Goal: Task Accomplishment & Management: Complete application form

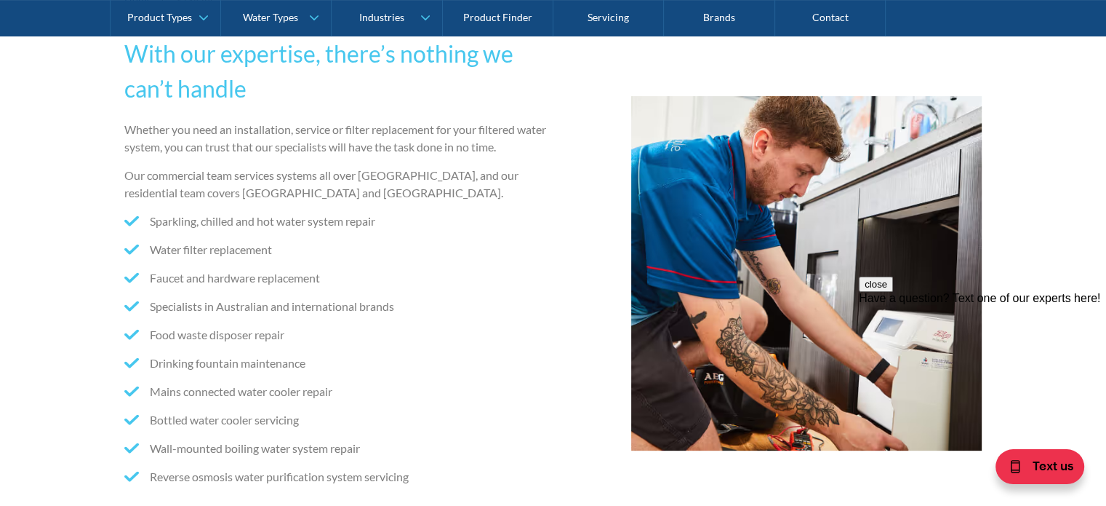
click at [893, 292] on button "close" at bounding box center [876, 283] width 34 height 15
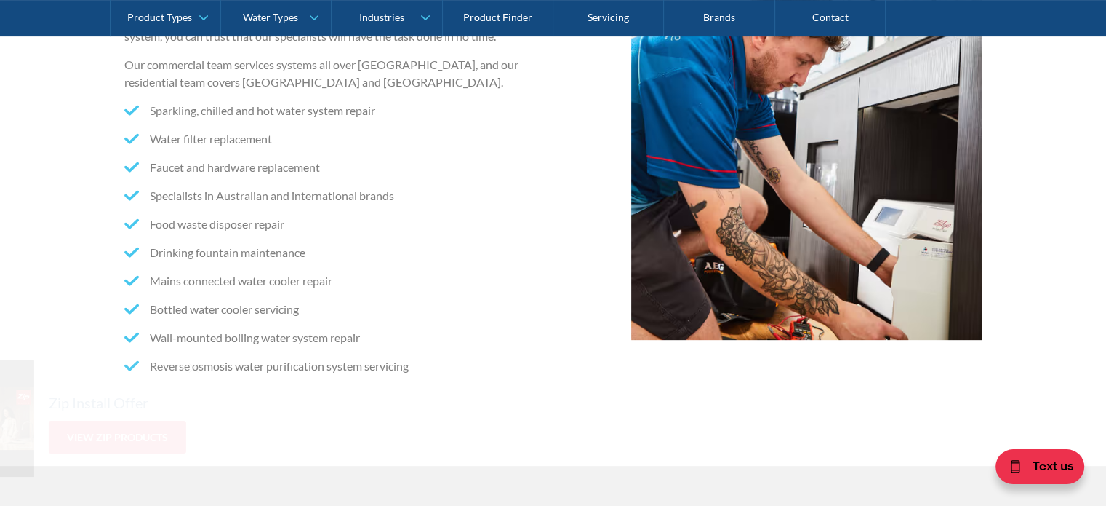
scroll to position [509, 0]
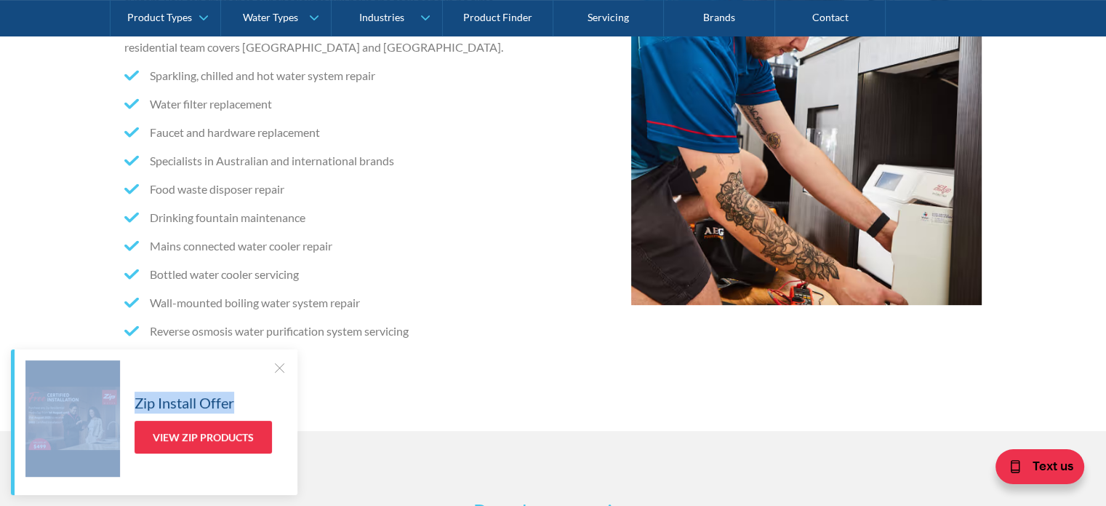
click at [271, 369] on div "Zip Install Offer View Zip Products" at bounding box center [155, 418] width 261 height 116
click at [274, 366] on div at bounding box center [279, 367] width 15 height 15
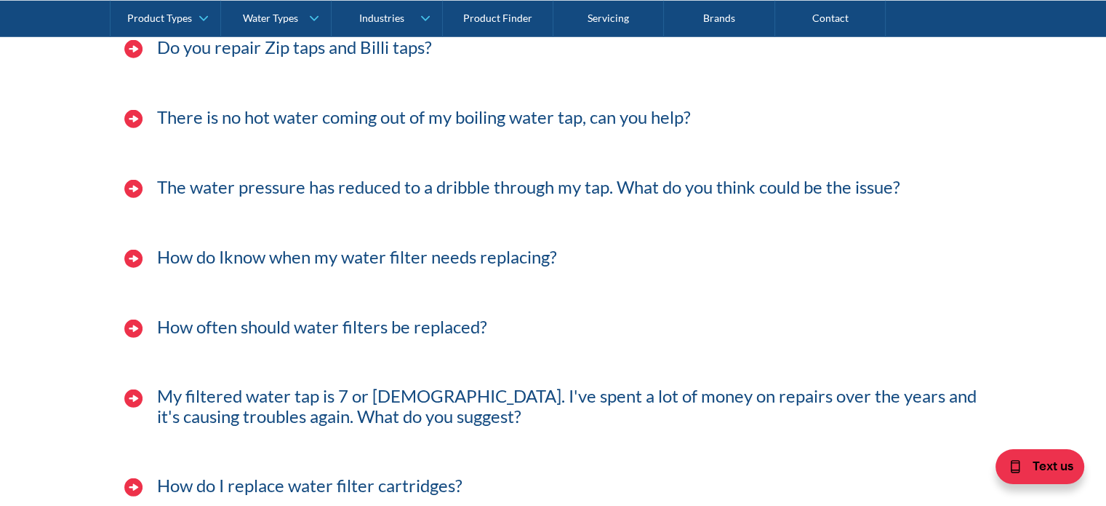
scroll to position [4264, 0]
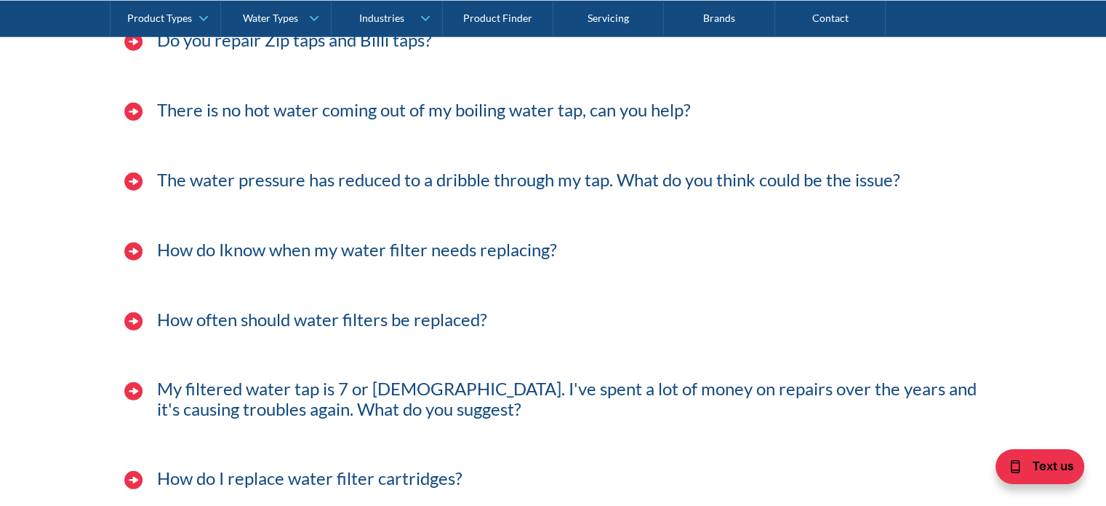
click at [219, 51] on h4 "Do you repair Zip taps and Billi taps?" at bounding box center [294, 40] width 275 height 21
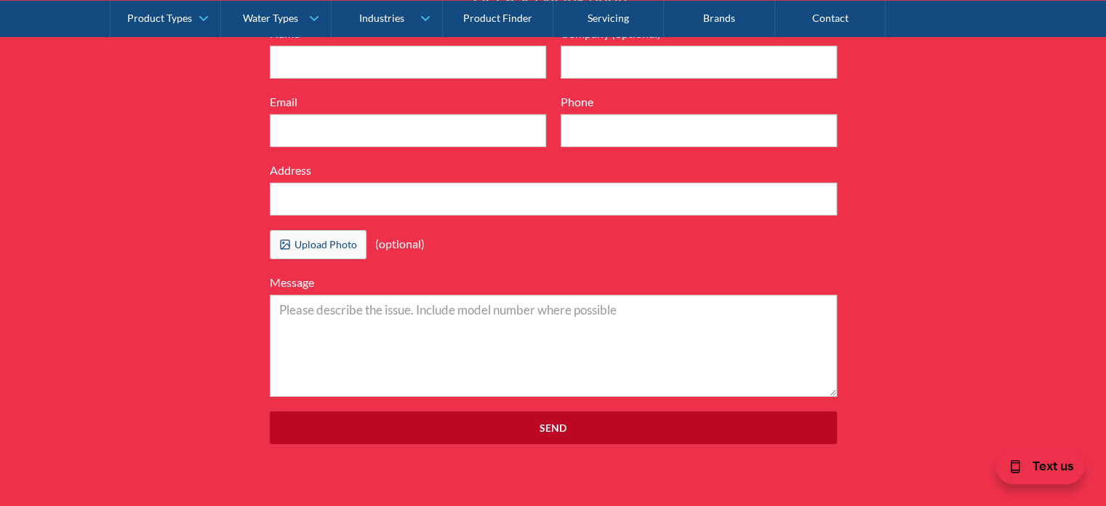
scroll to position [4875, 0]
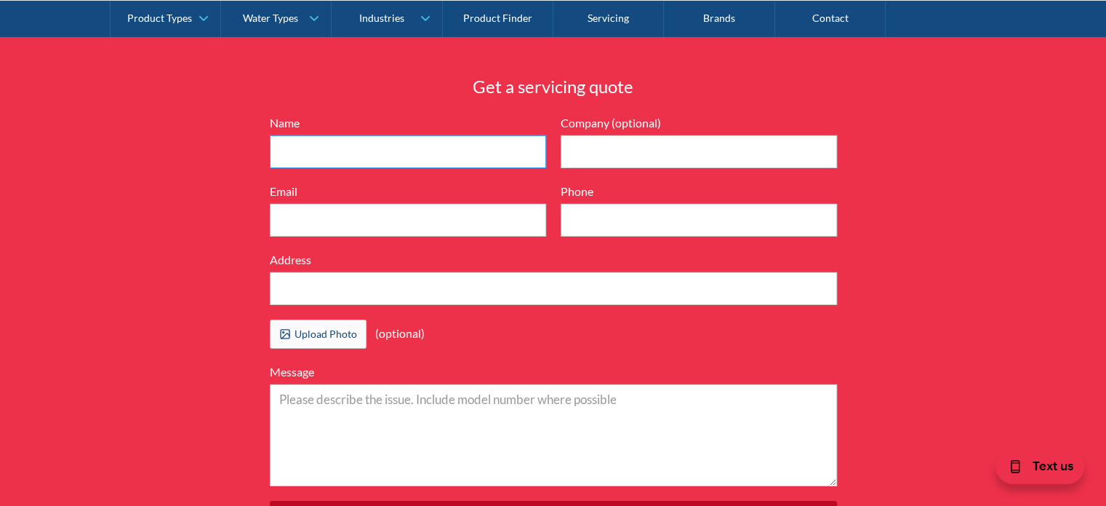
click at [300, 167] on input "Name" at bounding box center [408, 151] width 276 height 33
type input "[PERSON_NAME]"
type input "[PERSON_NAME] Partners"
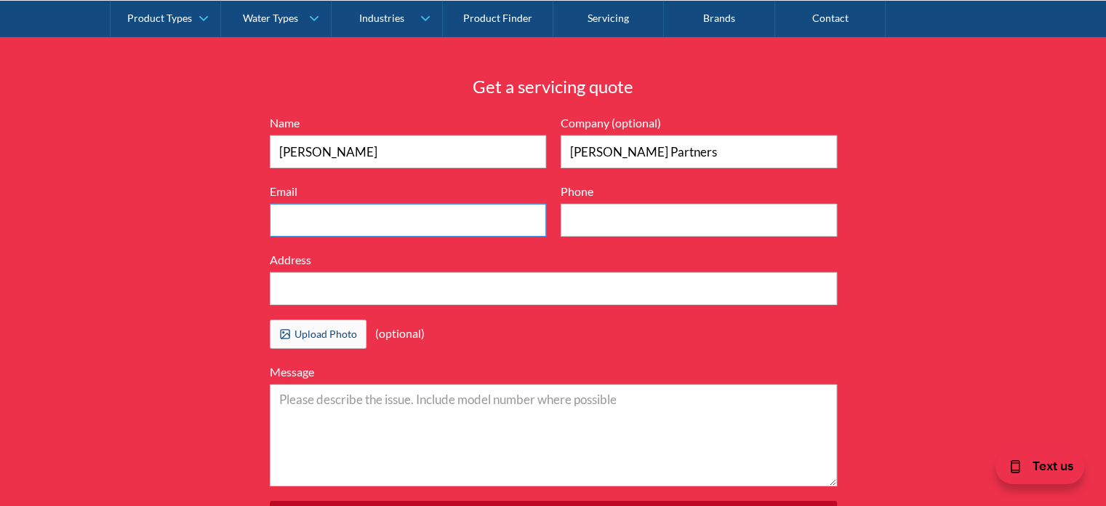
type input "[PERSON_NAME][EMAIL_ADDRESS][DOMAIN_NAME]"
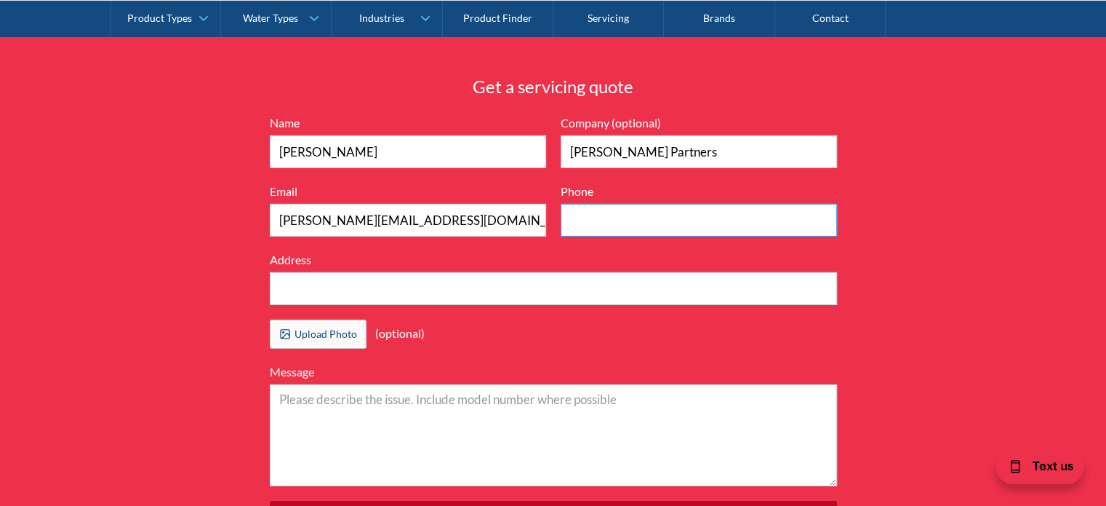
type input "0432749085"
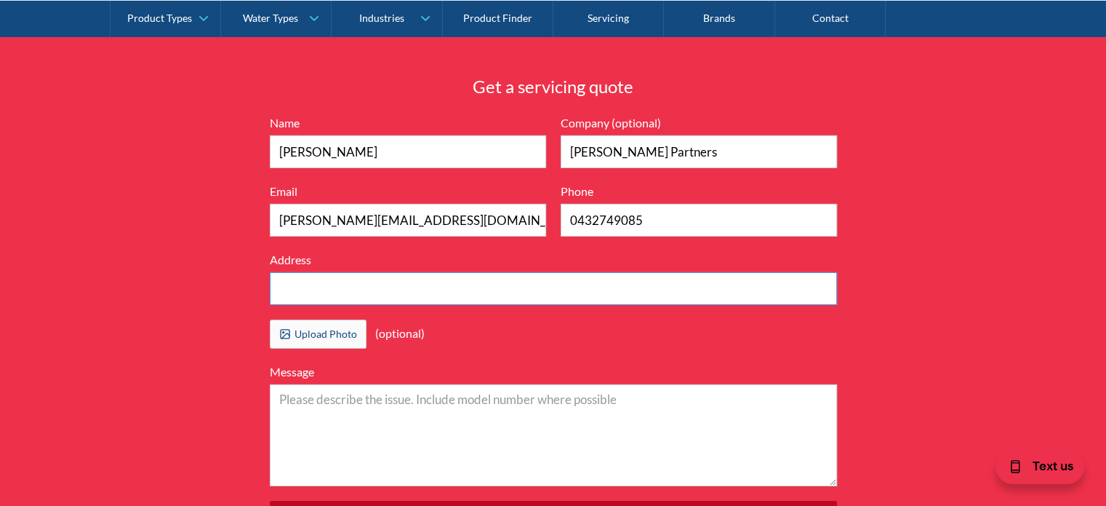
type input "Level 6, [STREET_ADDRESS]"
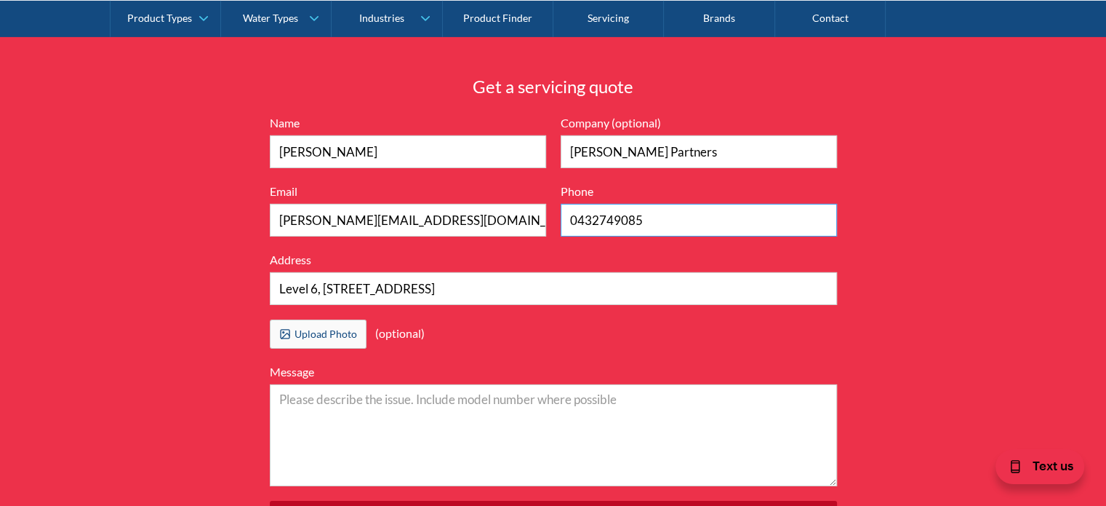
click at [674, 236] on input "0432749085" at bounding box center [699, 220] width 276 height 33
drag, startPoint x: 687, startPoint y: 241, endPoint x: 434, endPoint y: 240, distance: 253.1
click at [434, 240] on form "6416899d04b4737ca5383997e3ea2c9b2a539ba76a6836cc36584a90323ec471d39657e024ac02a…" at bounding box center [554, 331] width 582 height 434
type input "94214488"
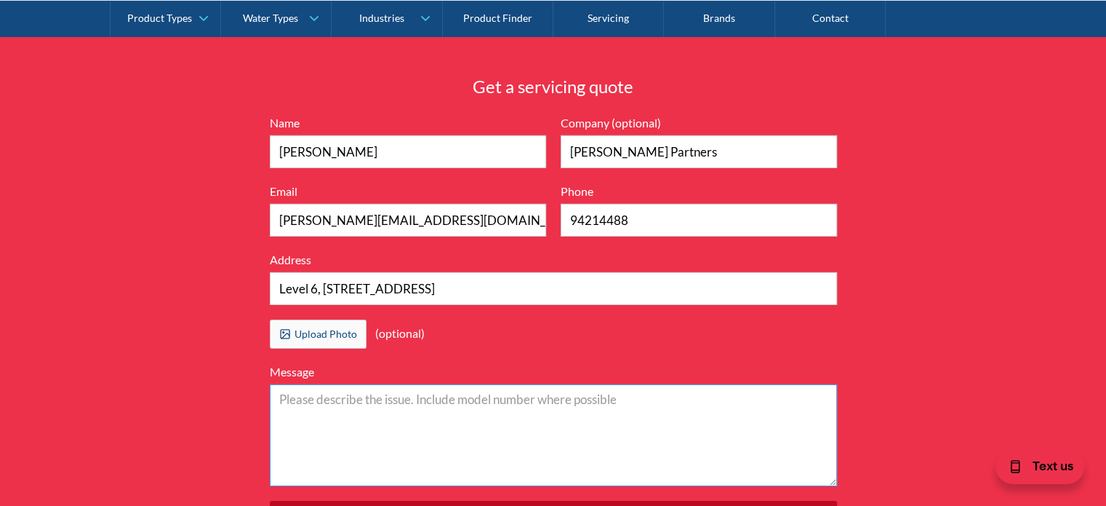
click at [414, 431] on textarea "Message" at bounding box center [553, 435] width 567 height 102
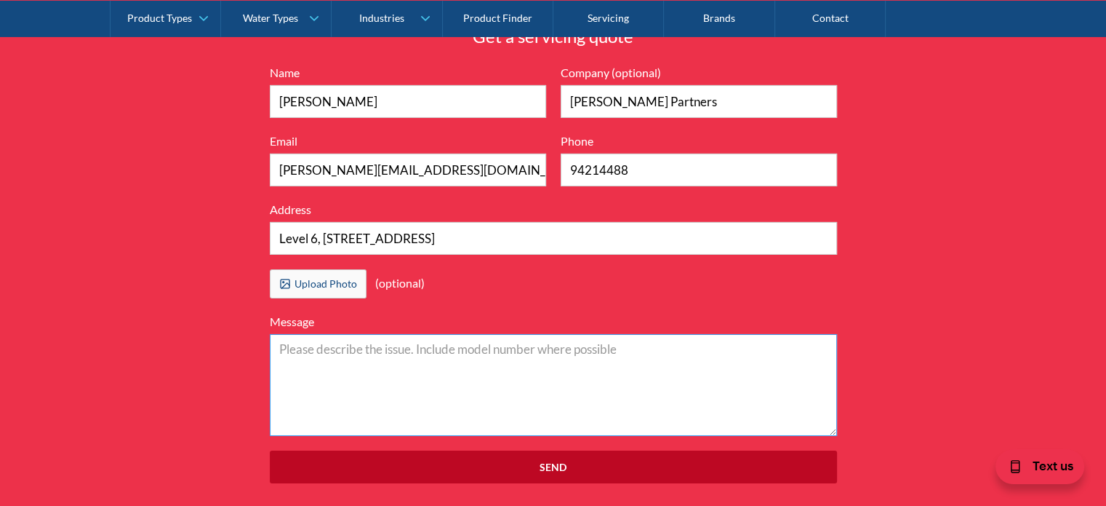
scroll to position [4948, 0]
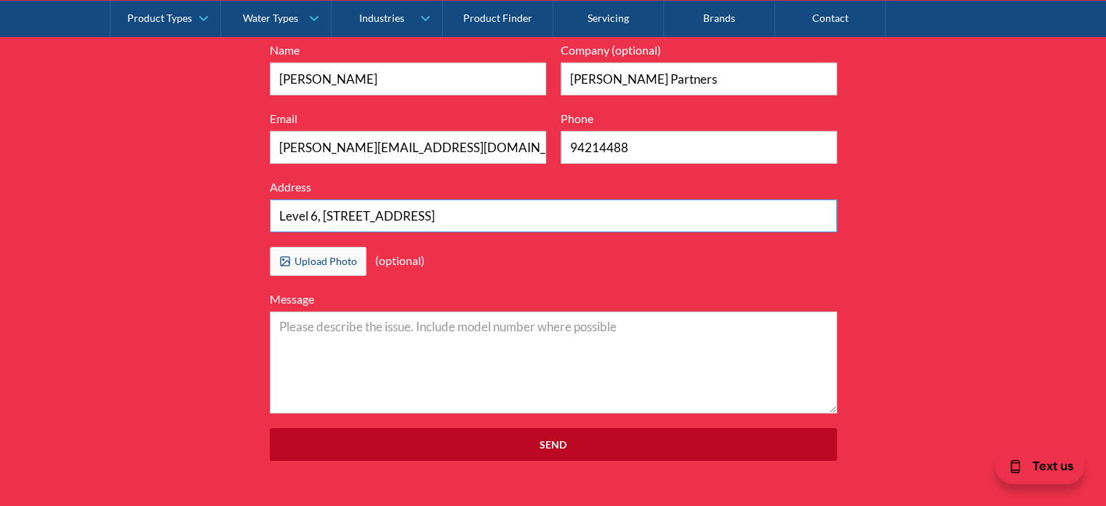
click at [455, 232] on input "Level 6, [STREET_ADDRESS]" at bounding box center [553, 215] width 567 height 33
click at [468, 232] on input "Level 6, [STREET_ADDRESS]" at bounding box center [553, 215] width 567 height 33
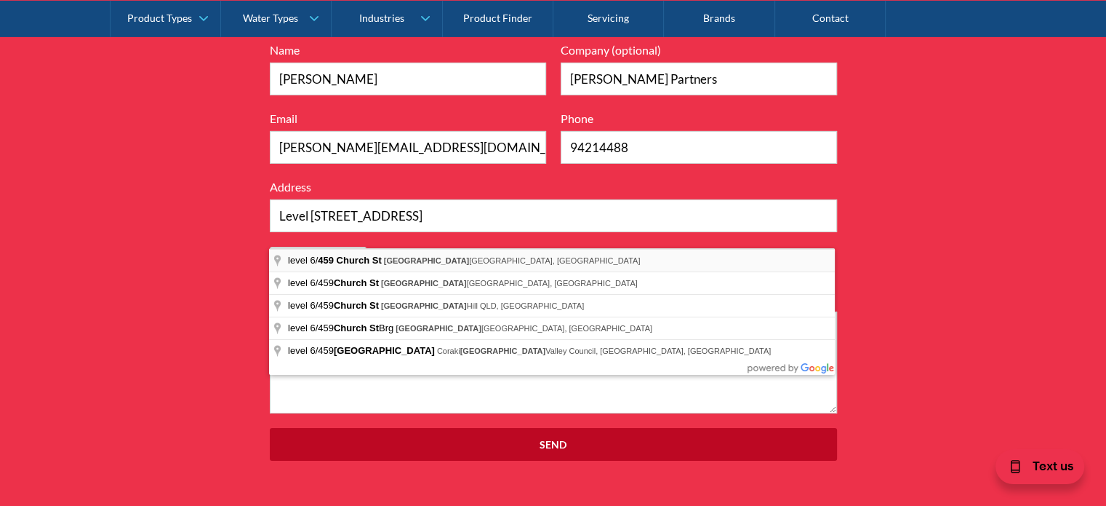
type input "level [STREET_ADDRESS][DEMOGRAPHIC_DATA]"
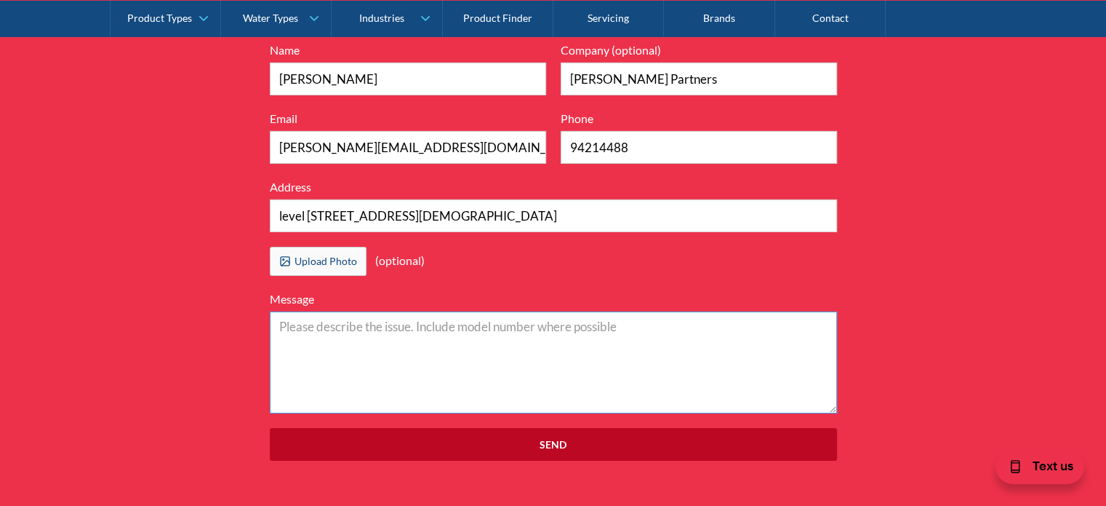
click at [431, 360] on textarea "Message" at bounding box center [553, 362] width 567 height 102
type textarea "h"
click at [391, 341] on textarea "Hi! We have a zip tap and have booked a service with Zip but they can't come ou…" at bounding box center [553, 362] width 567 height 102
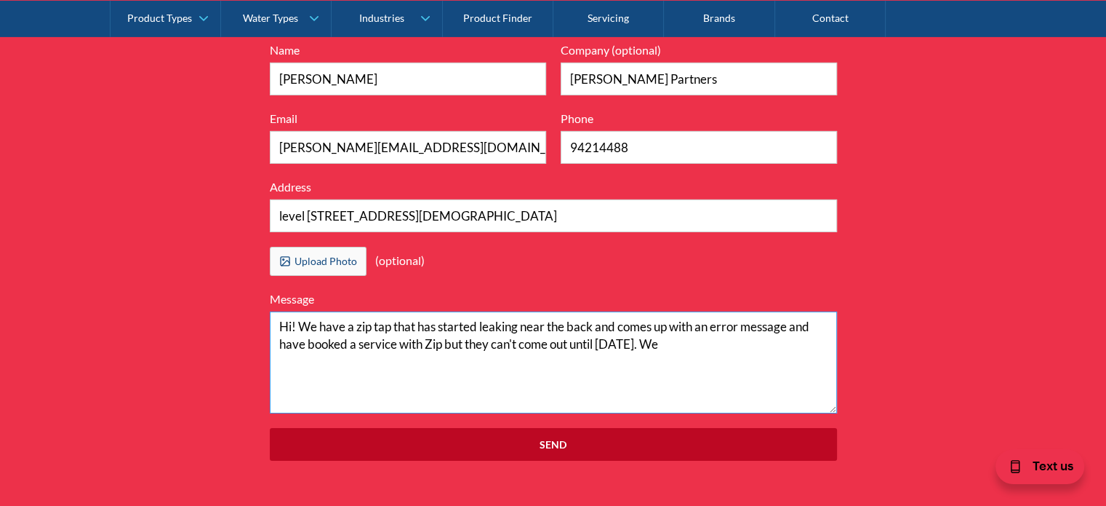
click at [602, 340] on textarea "Hi! We have a zip tap that has started leaking near the back and comes up with …" at bounding box center [553, 362] width 567 height 102
click at [324, 364] on textarea "Hi! We have a zip tap that has started leaking near the back of the machine and…" at bounding box center [553, 362] width 567 height 102
click at [815, 354] on textarea "Hi! We have a zip tap that has started leaking near the back of the machine and…" at bounding box center [553, 362] width 567 height 102
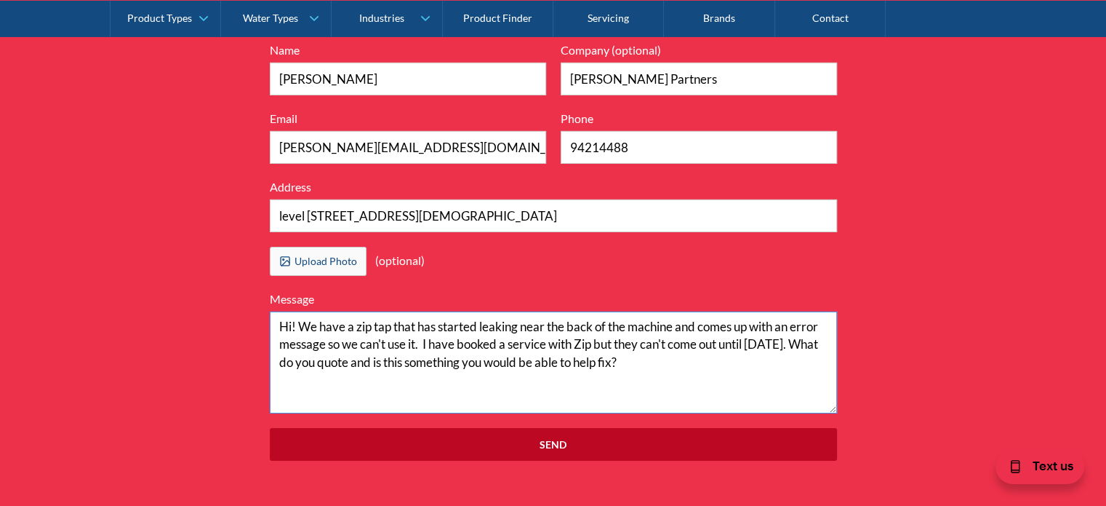
click at [355, 383] on textarea "Hi! We have a zip tap that has started leaking near the back of the machine and…" at bounding box center [553, 362] width 567 height 102
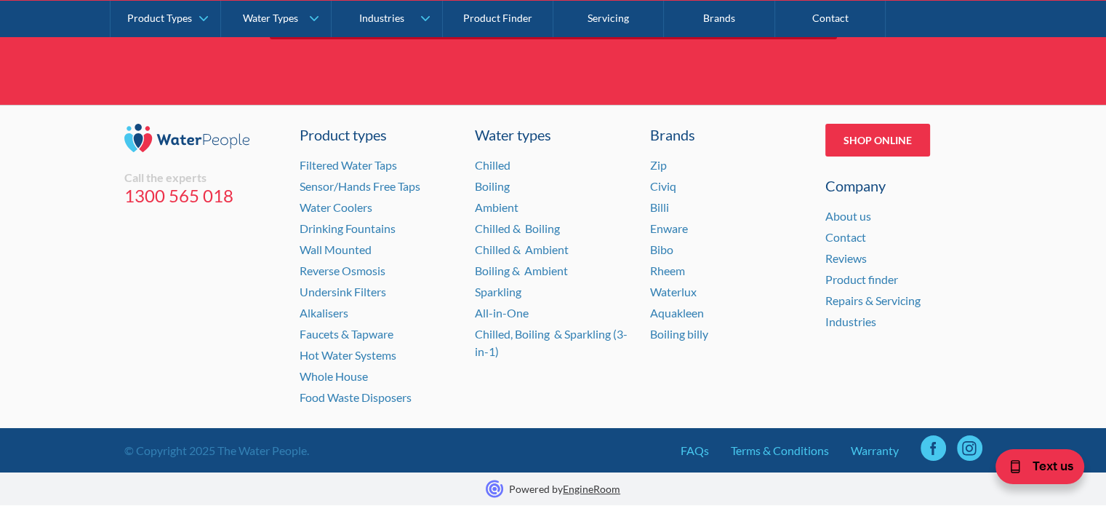
scroll to position [5093, 0]
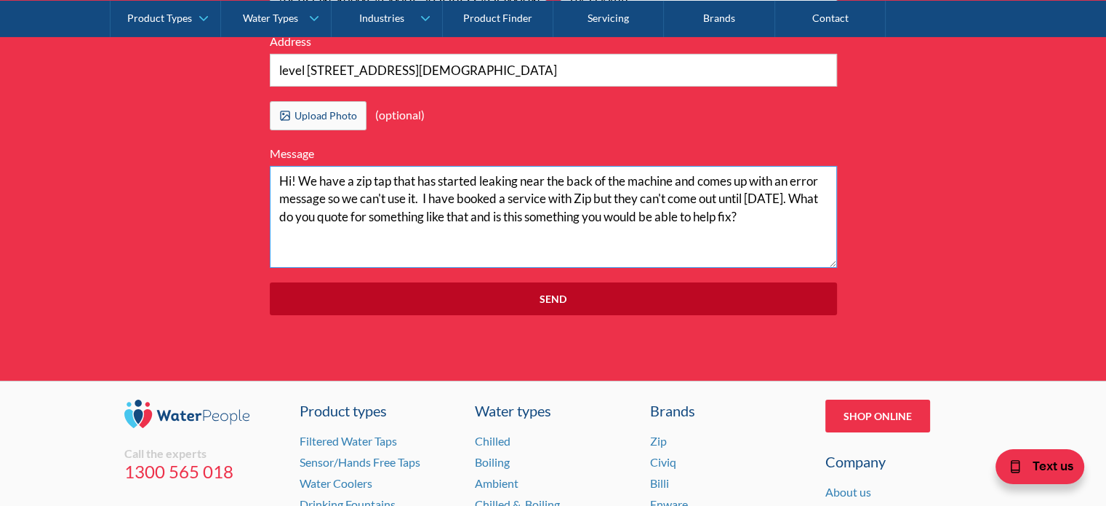
type textarea "Hi! We have a zip tap that has started leaking near the back of the machine and…"
click at [602, 215] on textarea "Hi! We have a zip tap that has started leaking near the back of the machine and…" at bounding box center [553, 217] width 567 height 102
